Goal: Transaction & Acquisition: Purchase product/service

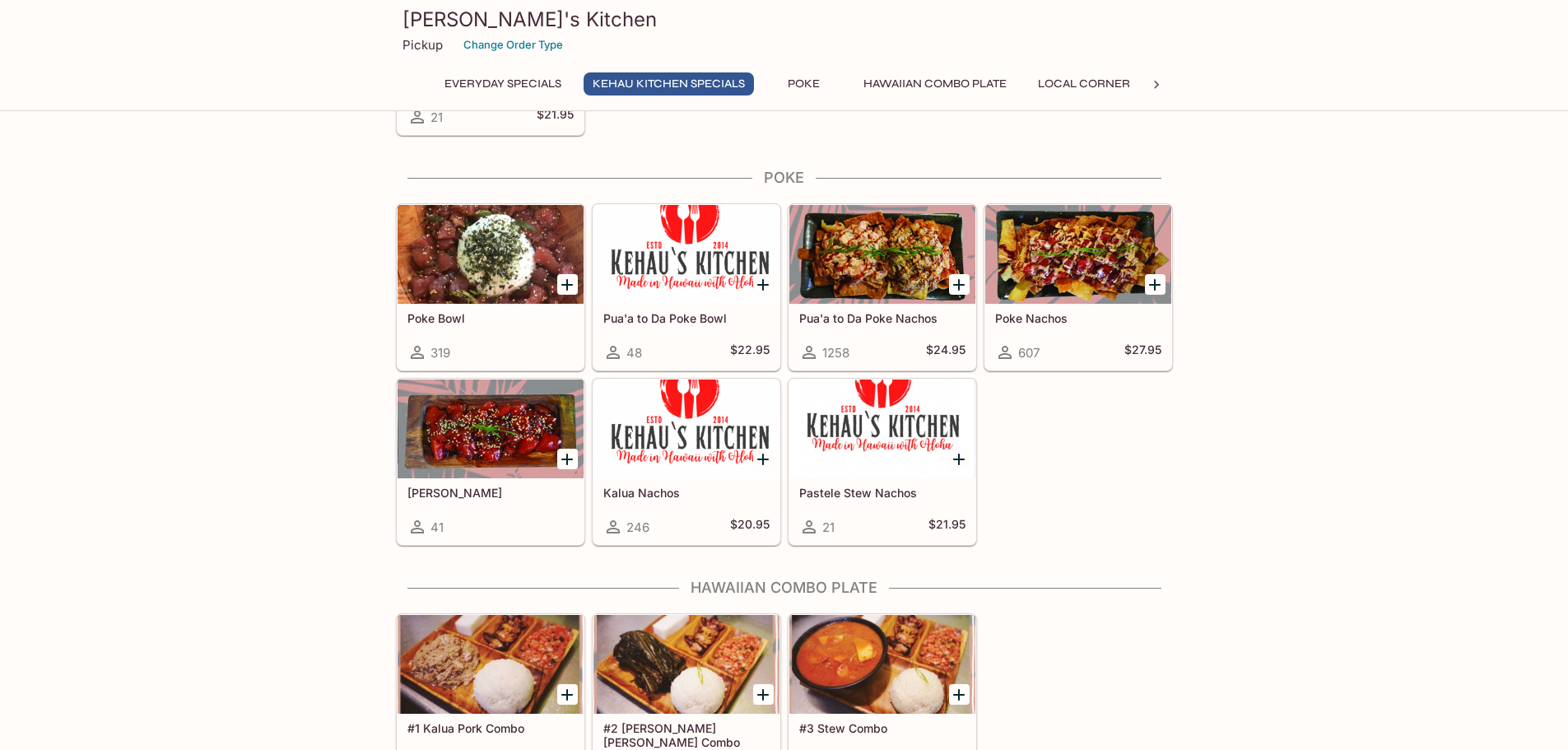
scroll to position [713, 0]
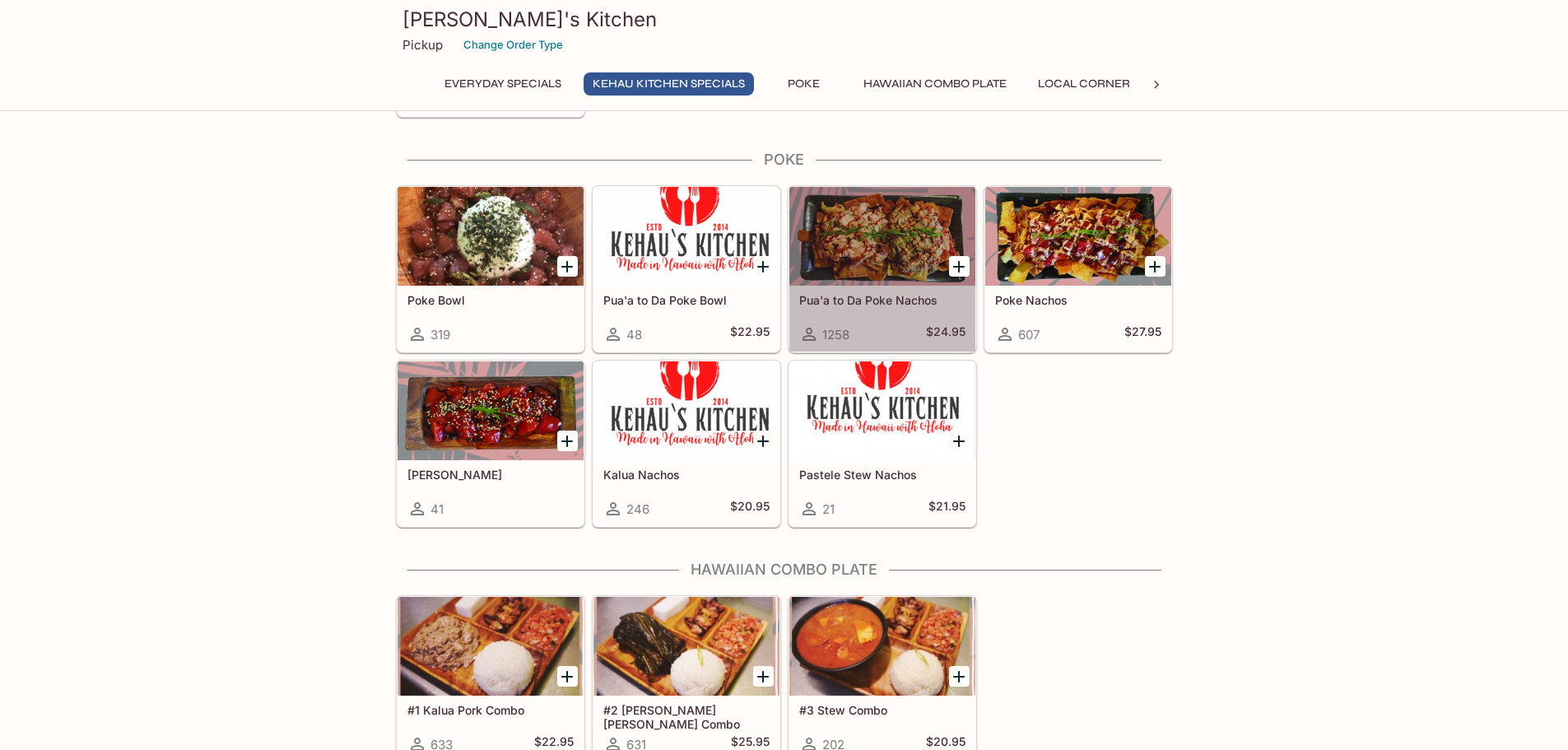
click at [865, 275] on div at bounding box center [882, 235] width 186 height 99
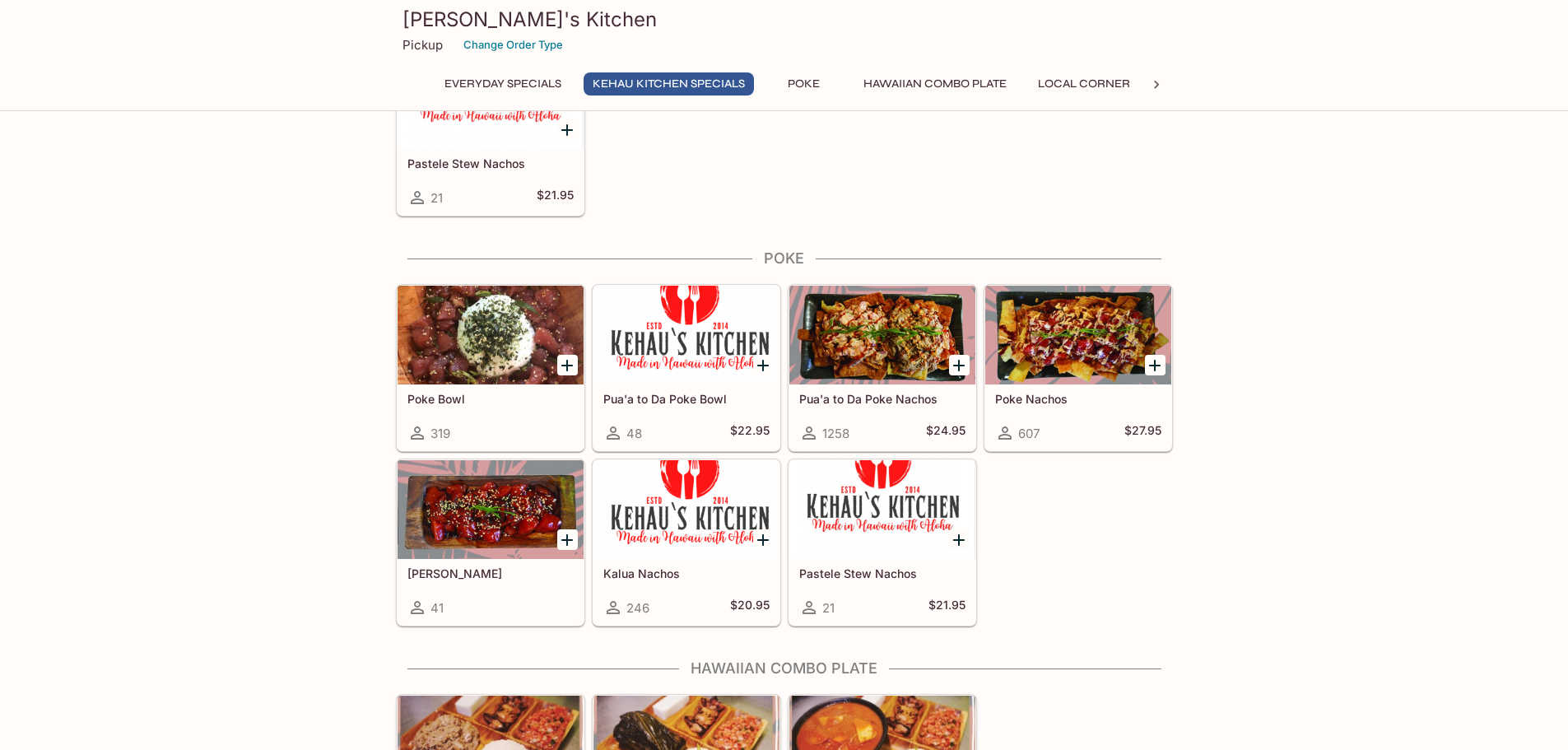
scroll to position [656, 0]
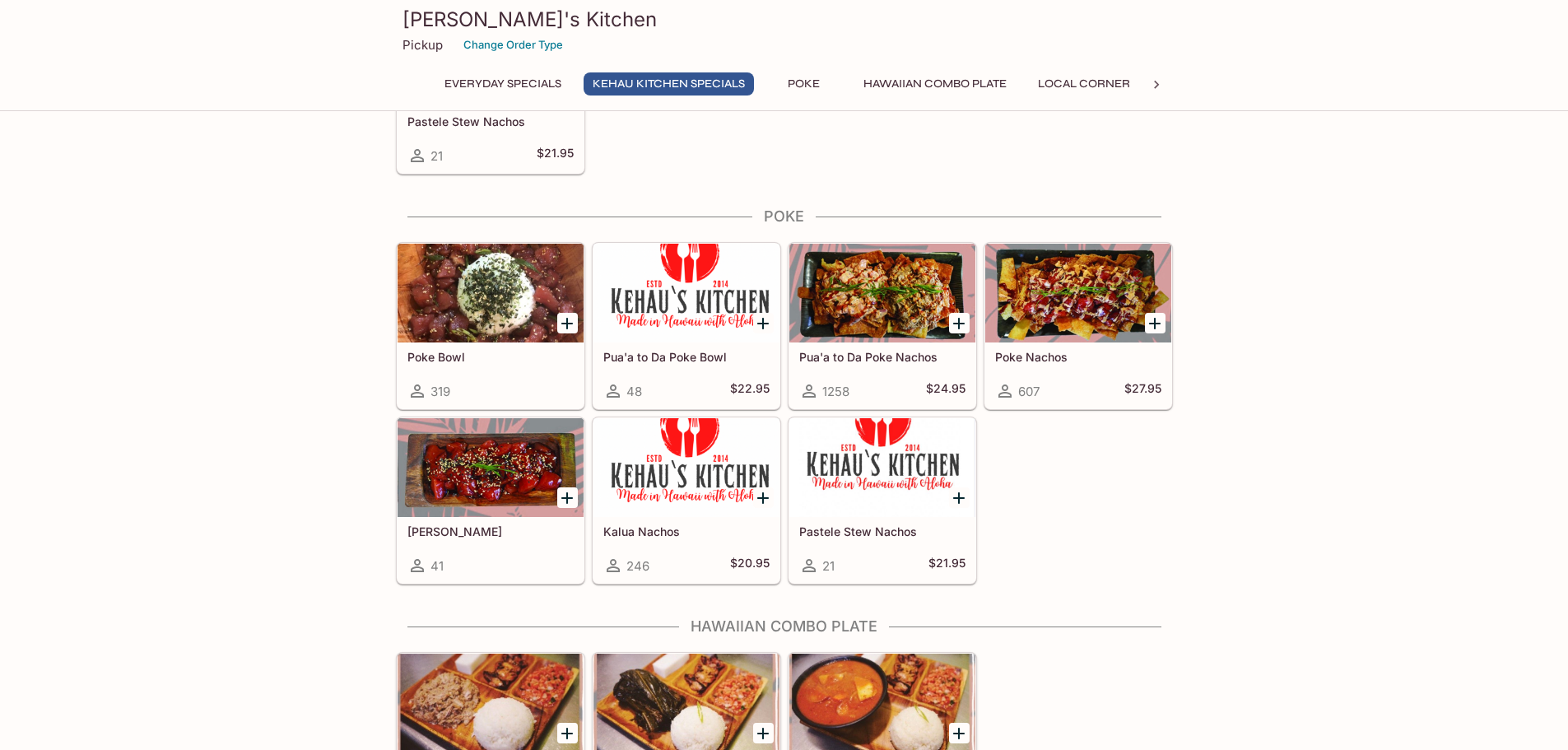
click at [1041, 285] on div at bounding box center [1077, 292] width 186 height 99
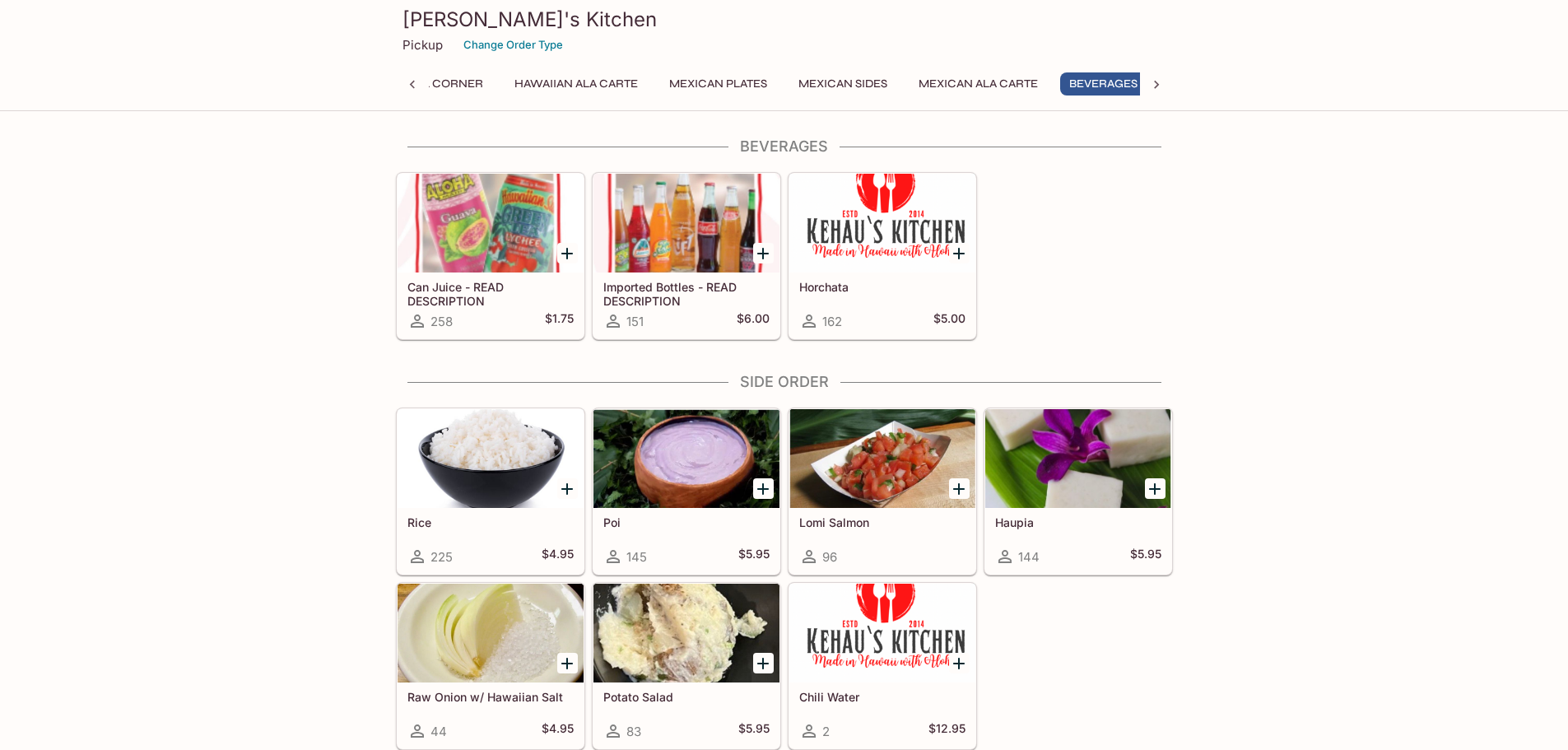
scroll to position [0, 665]
click at [1112, 680] on div "Rice 225 $4.95 Poi 145 $5.95 Lomi Salmon 96 Haupia 144 $5.95 Raw Onion w/ Hawai…" at bounding box center [780, 575] width 783 height 349
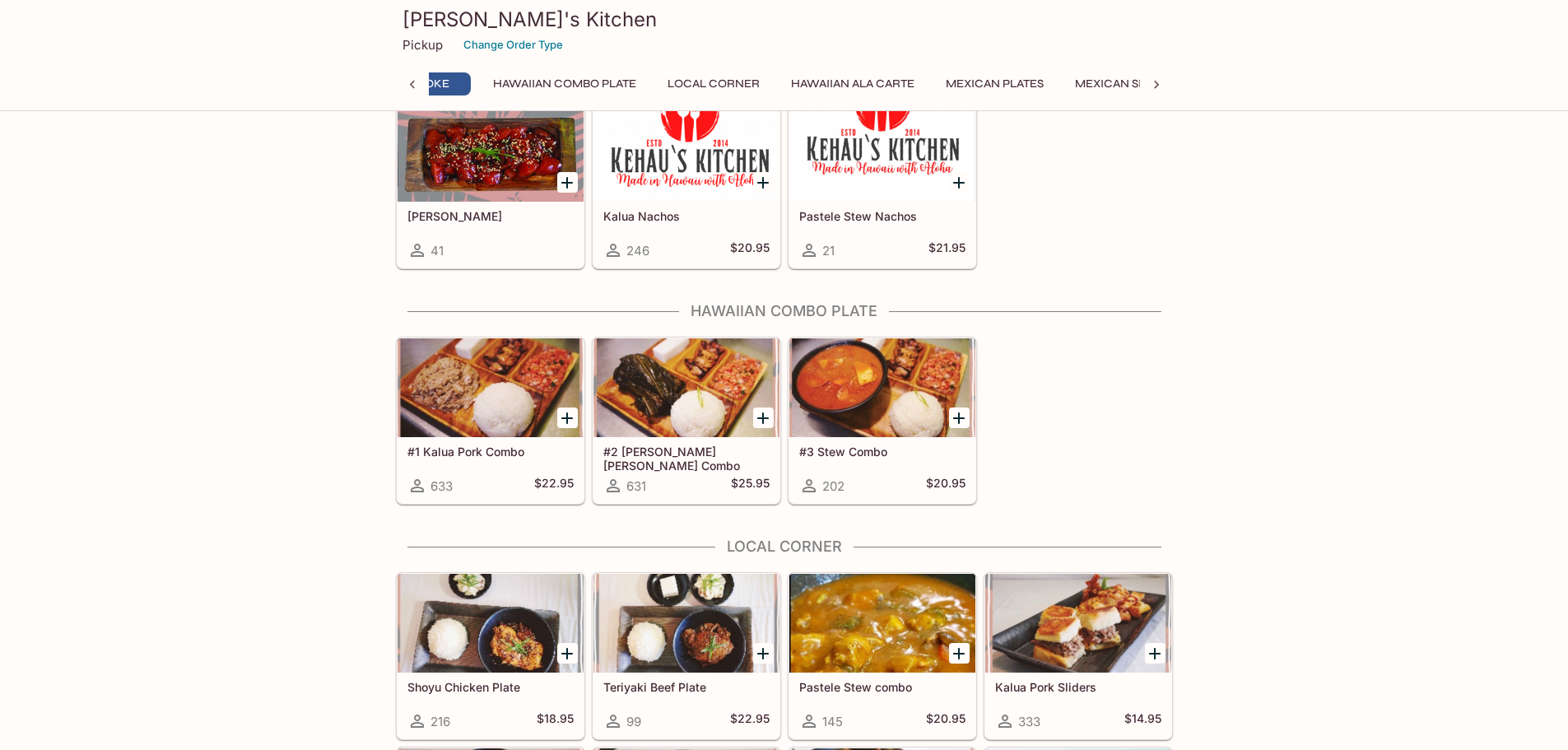
scroll to position [0, 340]
click at [518, 43] on button "Change Order Type" at bounding box center [513, 45] width 115 height 26
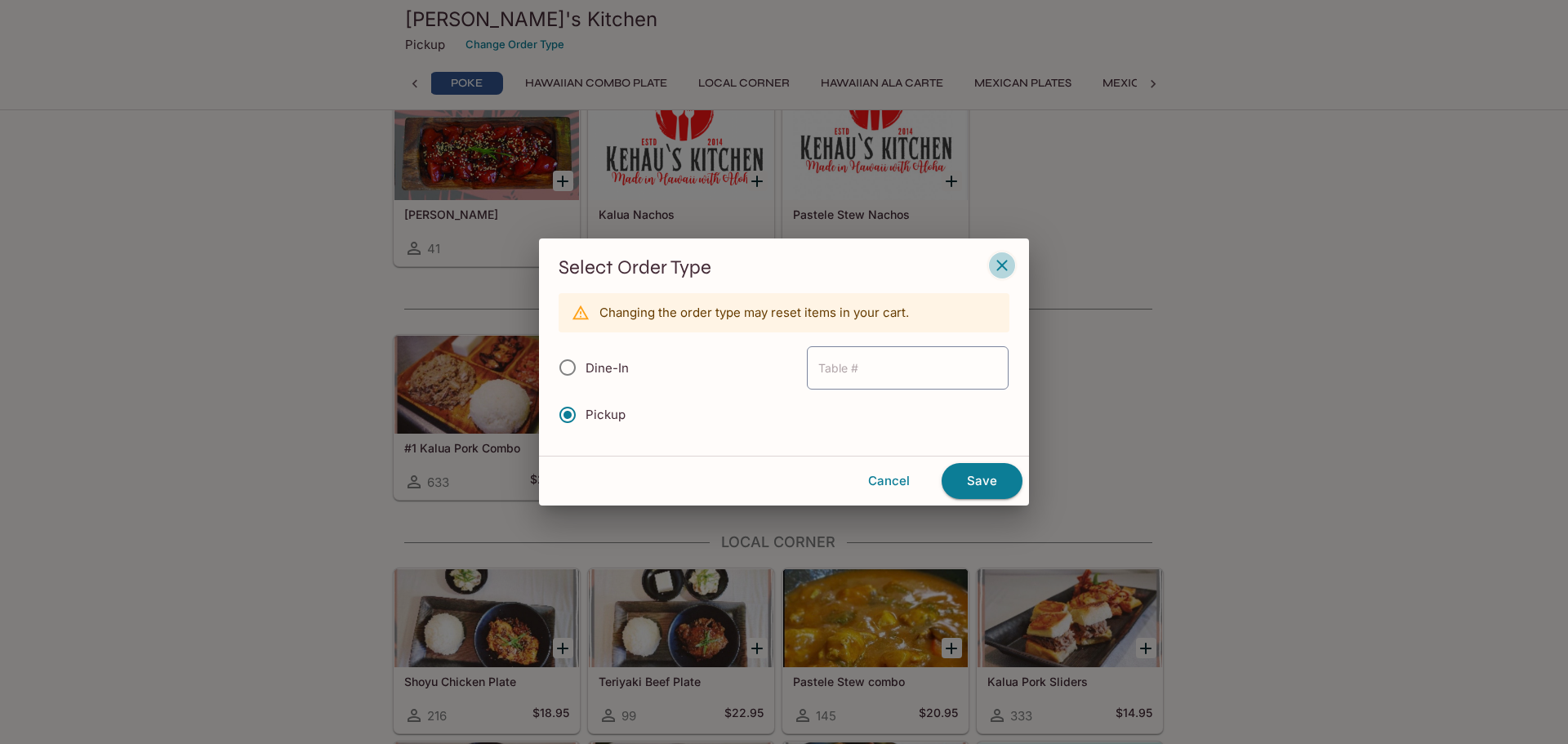
click at [1003, 261] on icon "button" at bounding box center [1002, 265] width 20 height 20
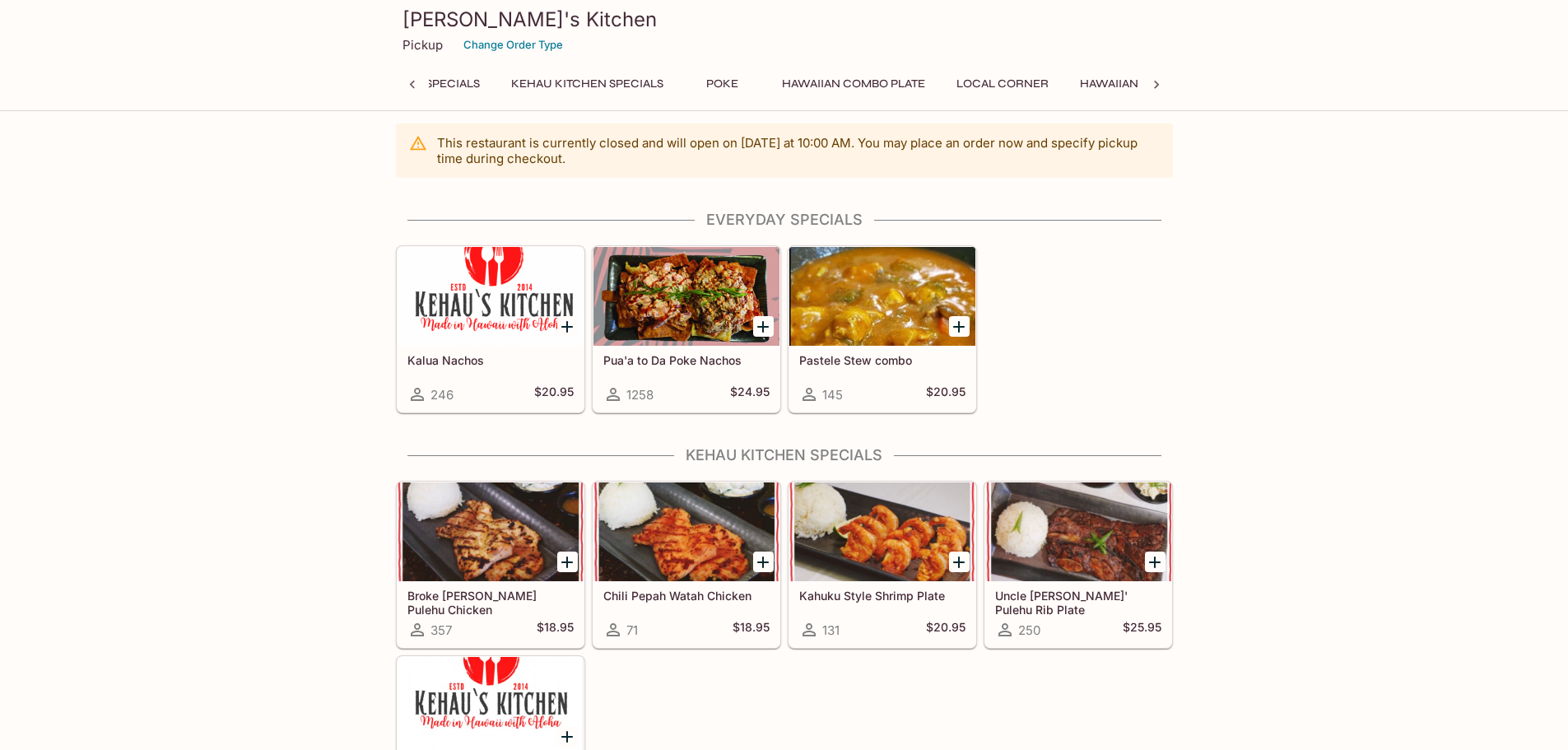
scroll to position [0, 0]
